Goal: Information Seeking & Learning: Learn about a topic

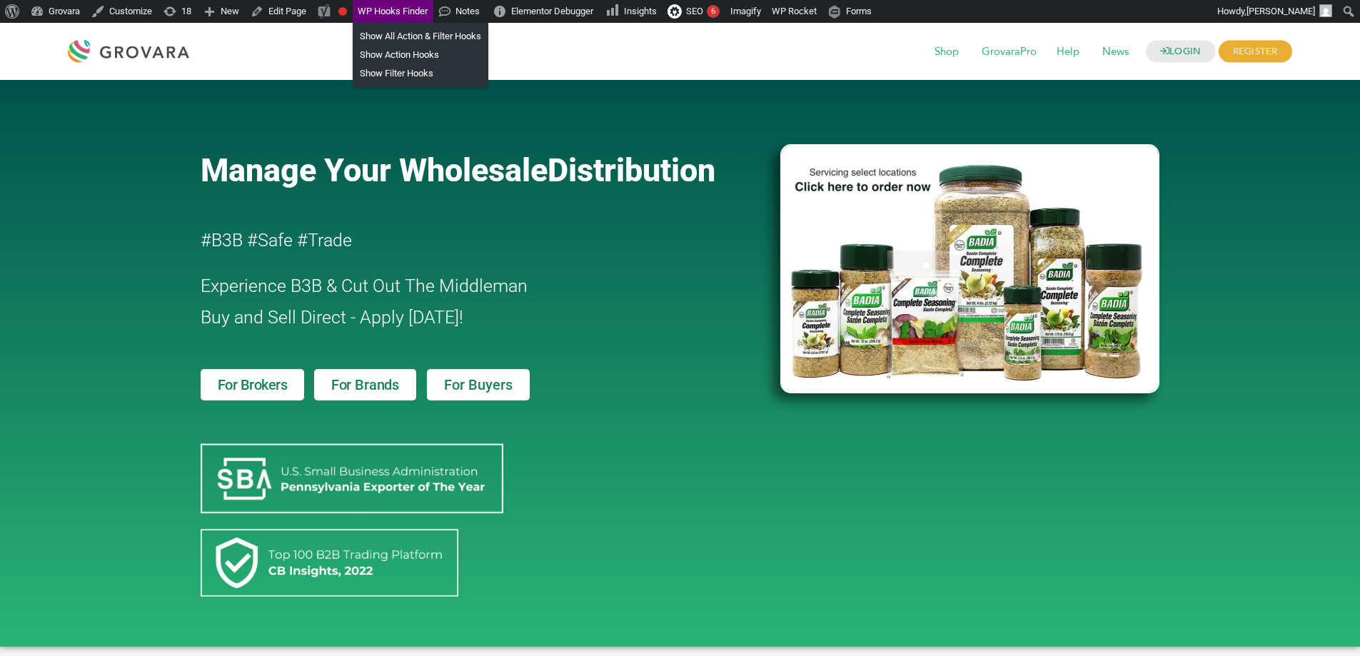
click at [1120, 50] on span "News" at bounding box center [1115, 52] width 46 height 27
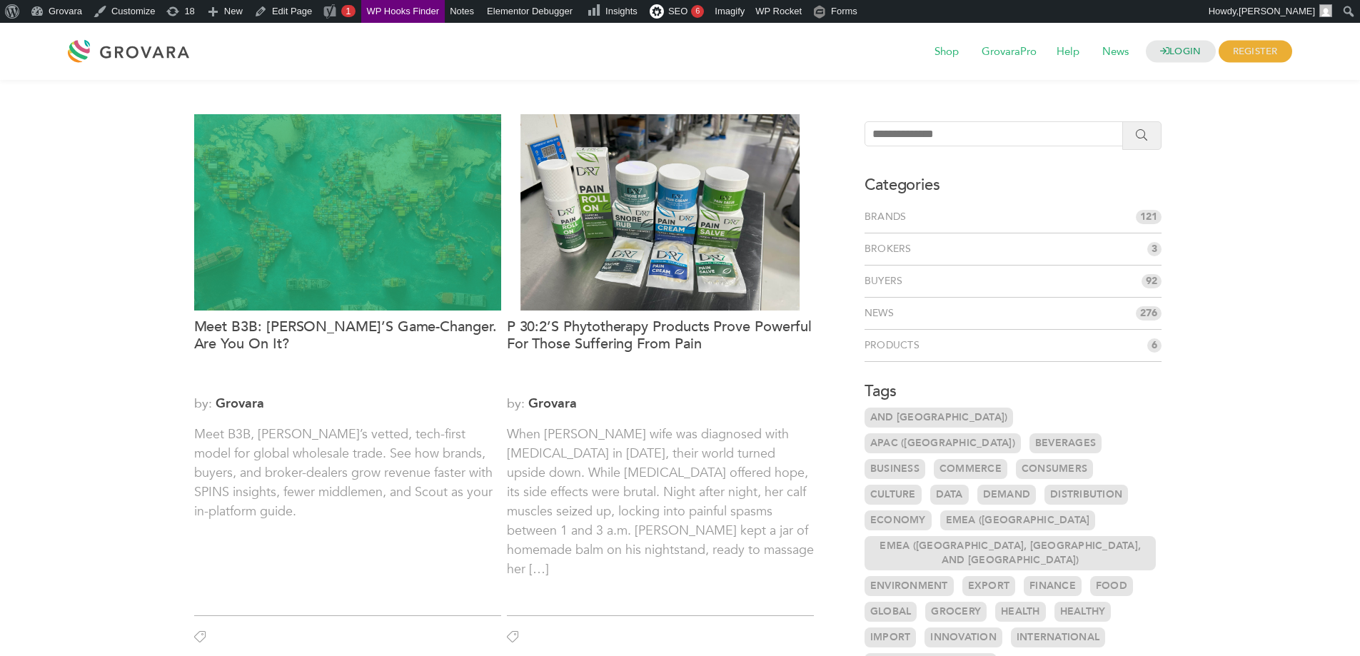
click at [332, 195] on div at bounding box center [347, 212] width 307 height 196
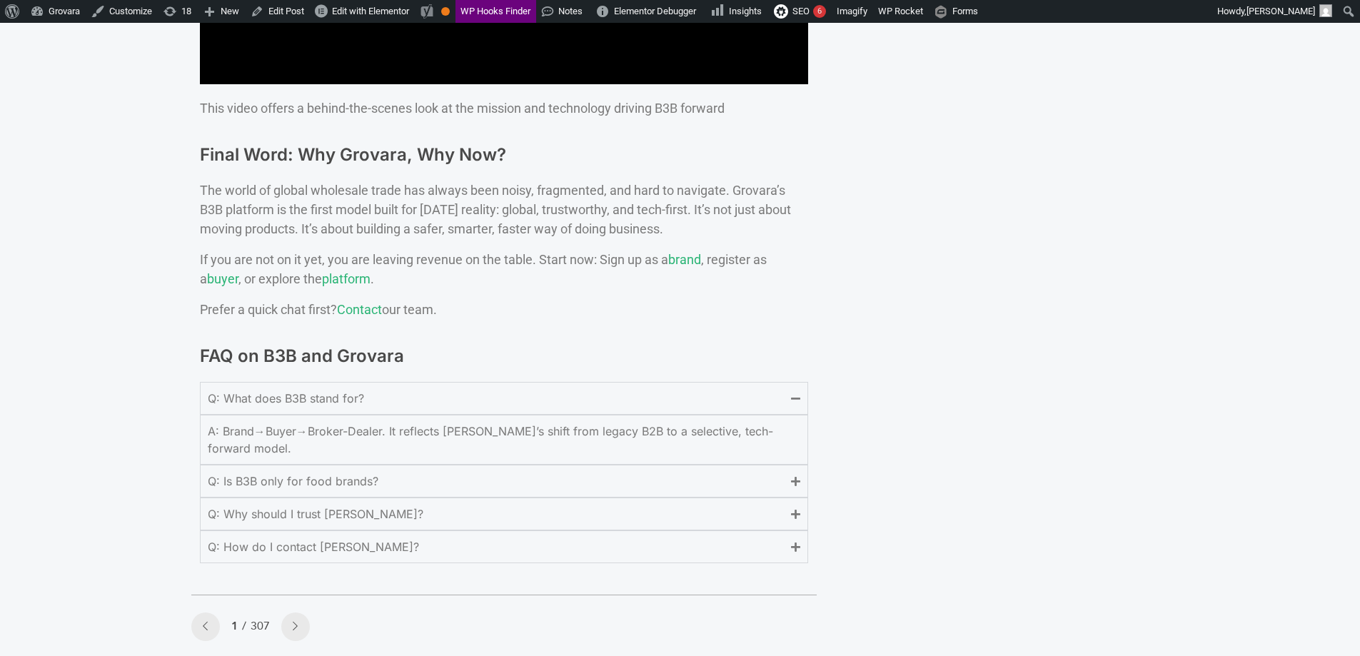
scroll to position [5495, 0]
